Goal: Entertainment & Leisure: Consume media (video, audio)

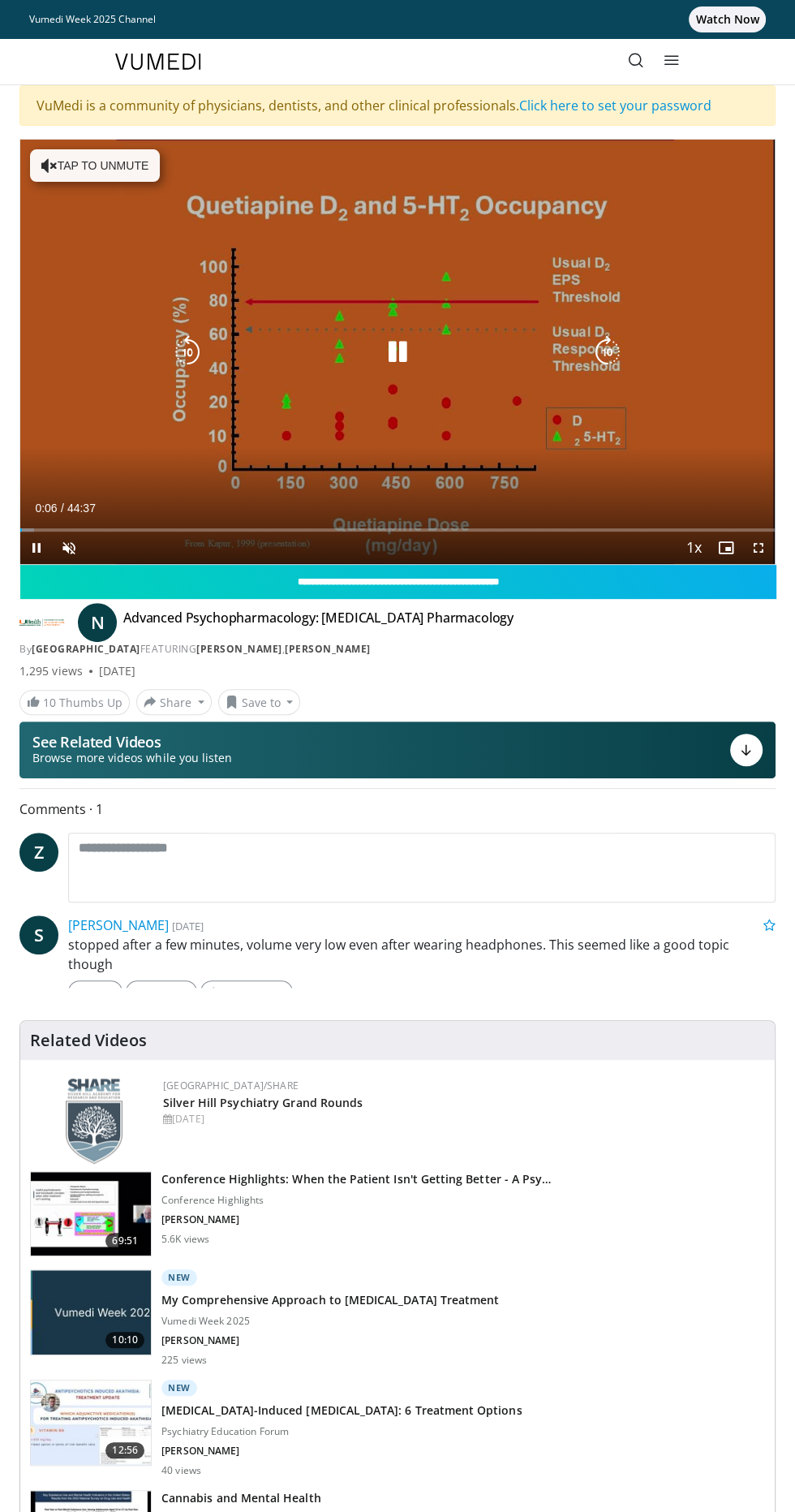
click at [88, 158] on div "10 seconds Tap to unmute" at bounding box center [398, 352] width 754 height 425
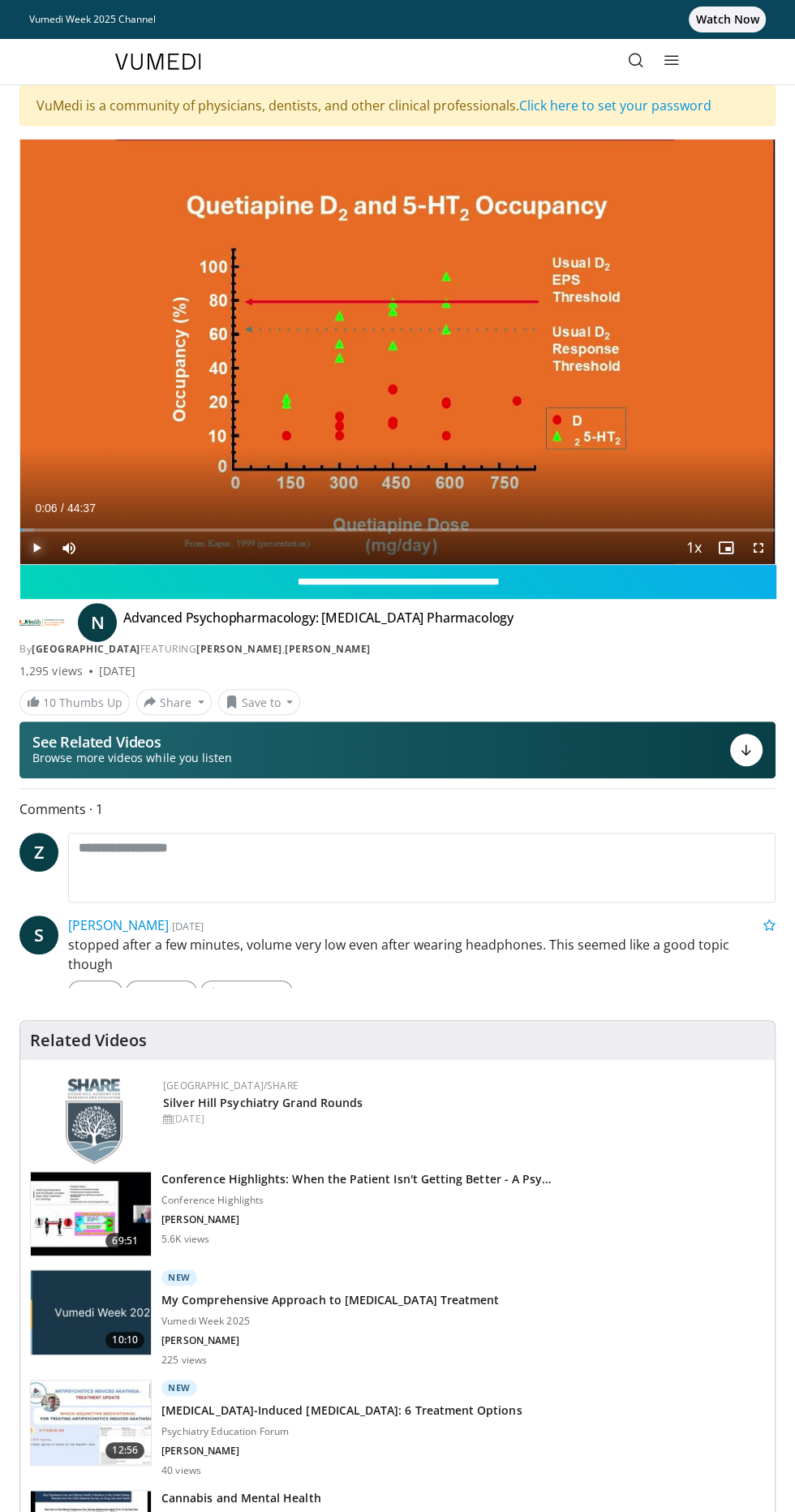
click at [35, 547] on span "Video Player" at bounding box center [37, 548] width 33 height 33
click at [230, 528] on div "Loaded : 4.82% 12:22 12:22" at bounding box center [398, 530] width 754 height 3
click at [281, 529] on div "Progress Bar" at bounding box center [282, 530] width 2 height 3
click at [0, 0] on div "Progress Bar" at bounding box center [0, 0] width 0 height 0
click at [458, 529] on div "Progress Bar" at bounding box center [459, 530] width 2 height 3
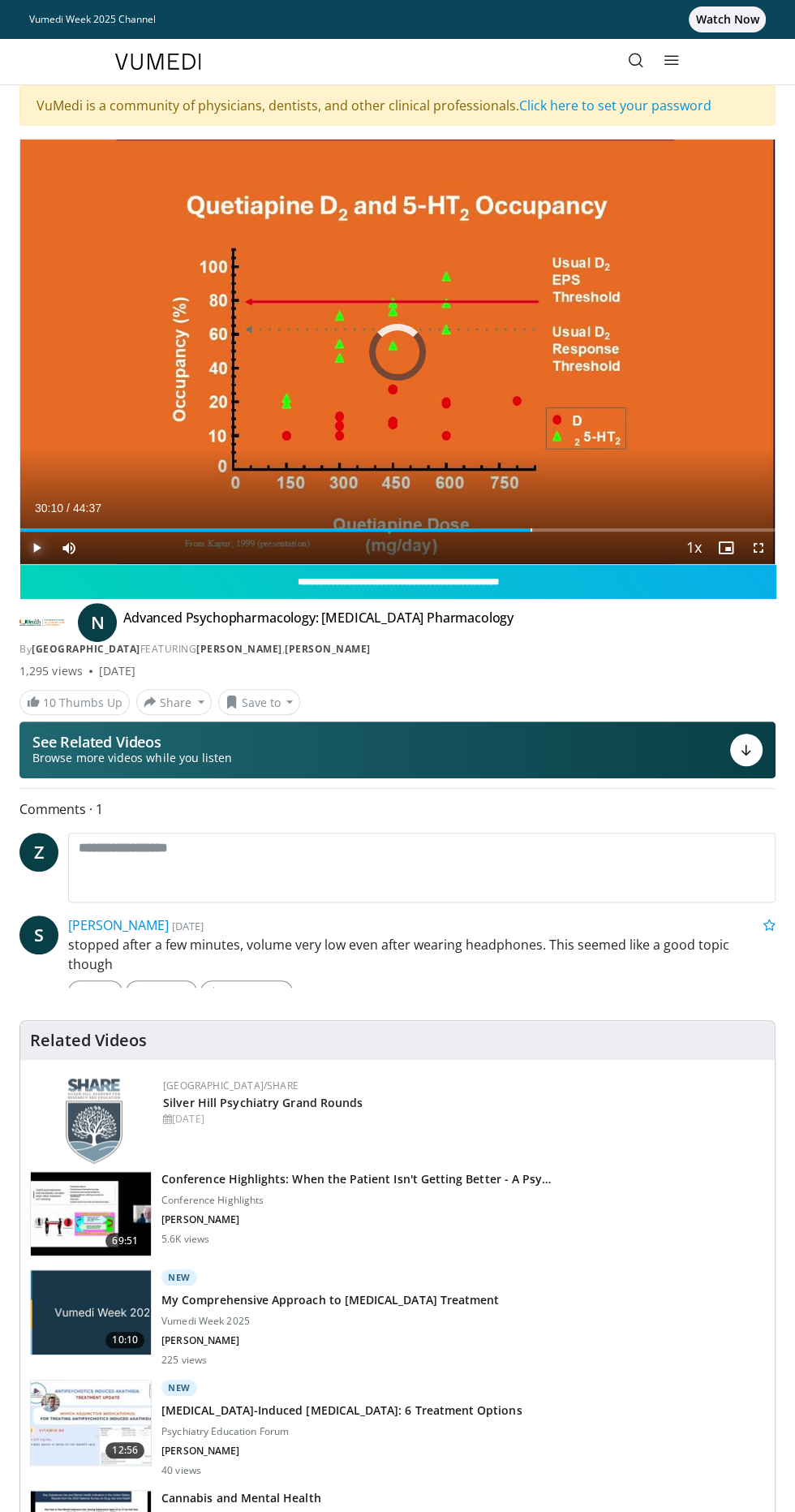
click at [531, 529] on div "Progress Bar" at bounding box center [532, 530] width 2 height 3
click at [24, 542] on span "Video Player" at bounding box center [37, 548] width 33 height 33
